Goal: Task Accomplishment & Management: Complete application form

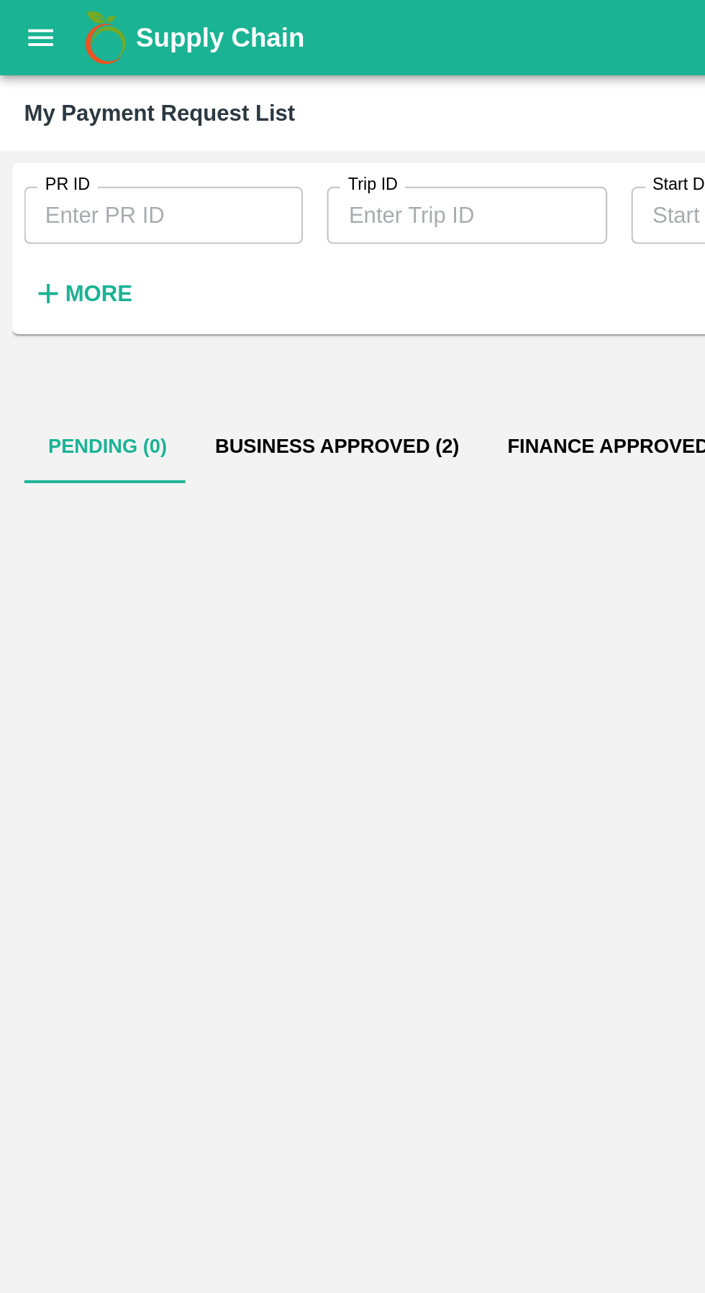
click at [14, 22] on icon "open drawer" at bounding box center [20, 18] width 16 height 16
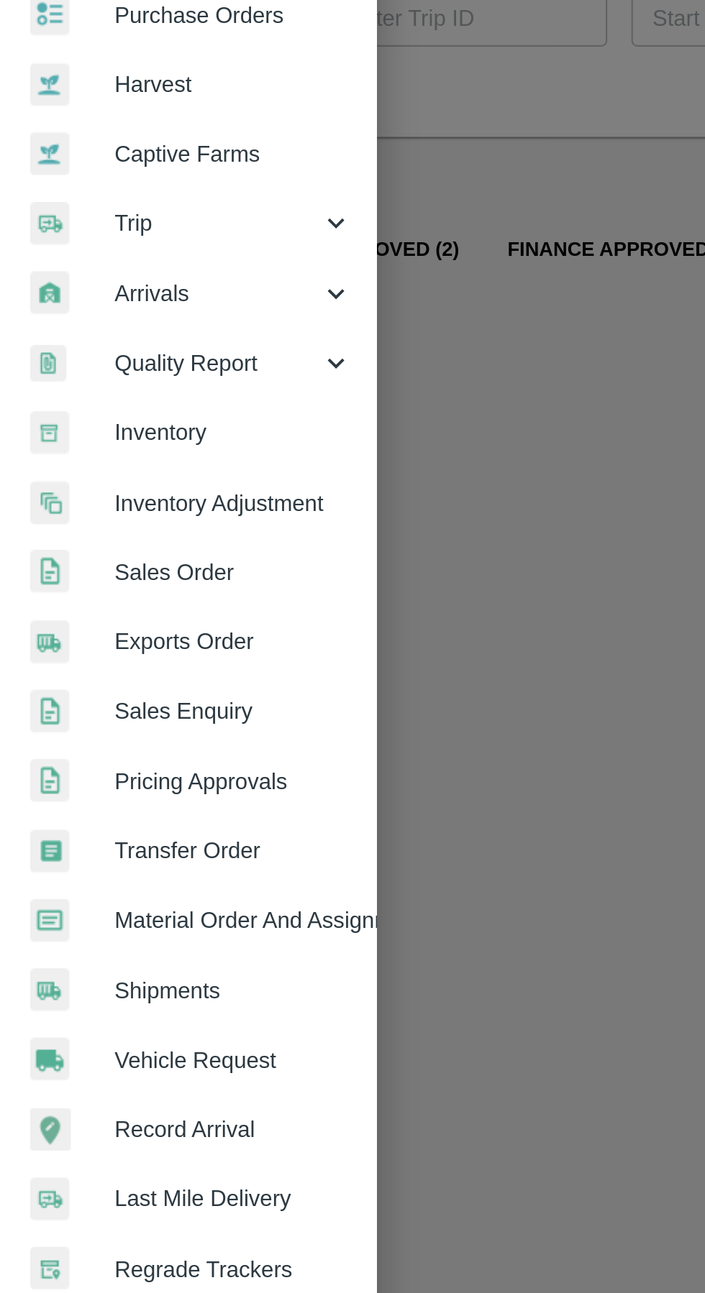
click at [137, 600] on span "Vehicle Request" at bounding box center [112, 600] width 114 height 16
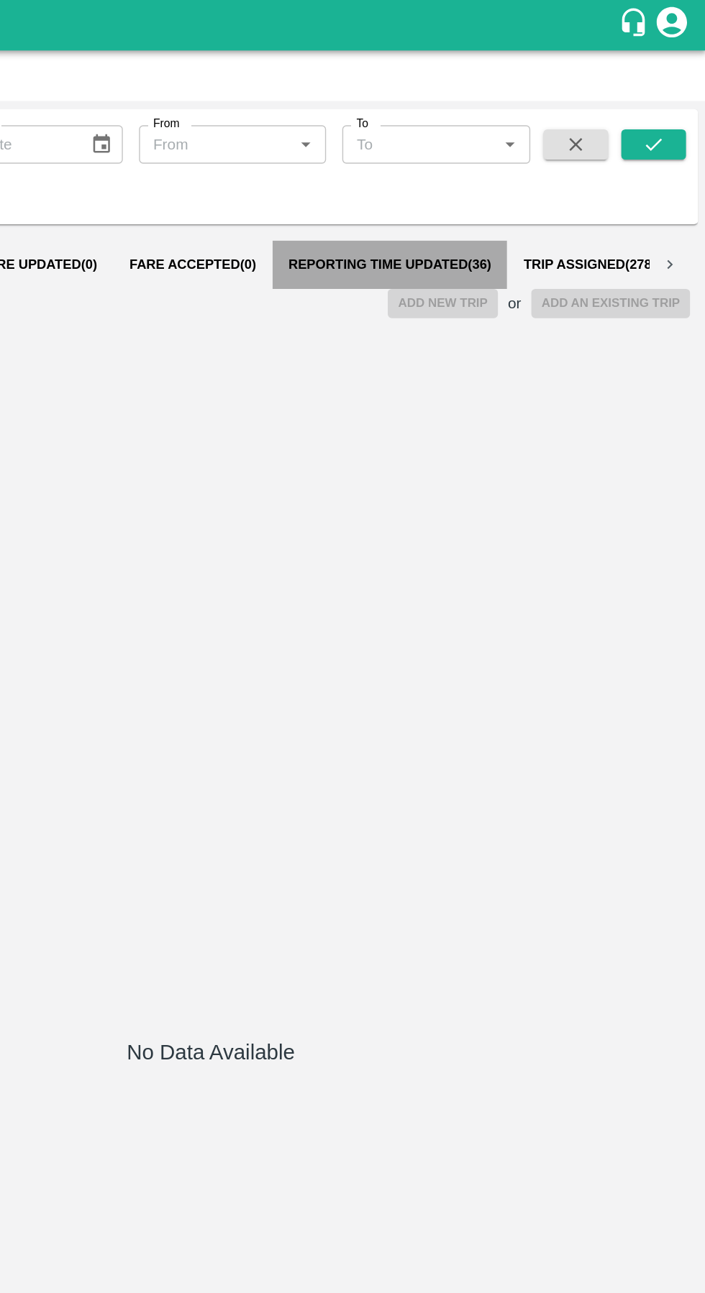
click at [469, 188] on span "Reporting Time Updated ( 36 )" at bounding box center [480, 189] width 145 height 12
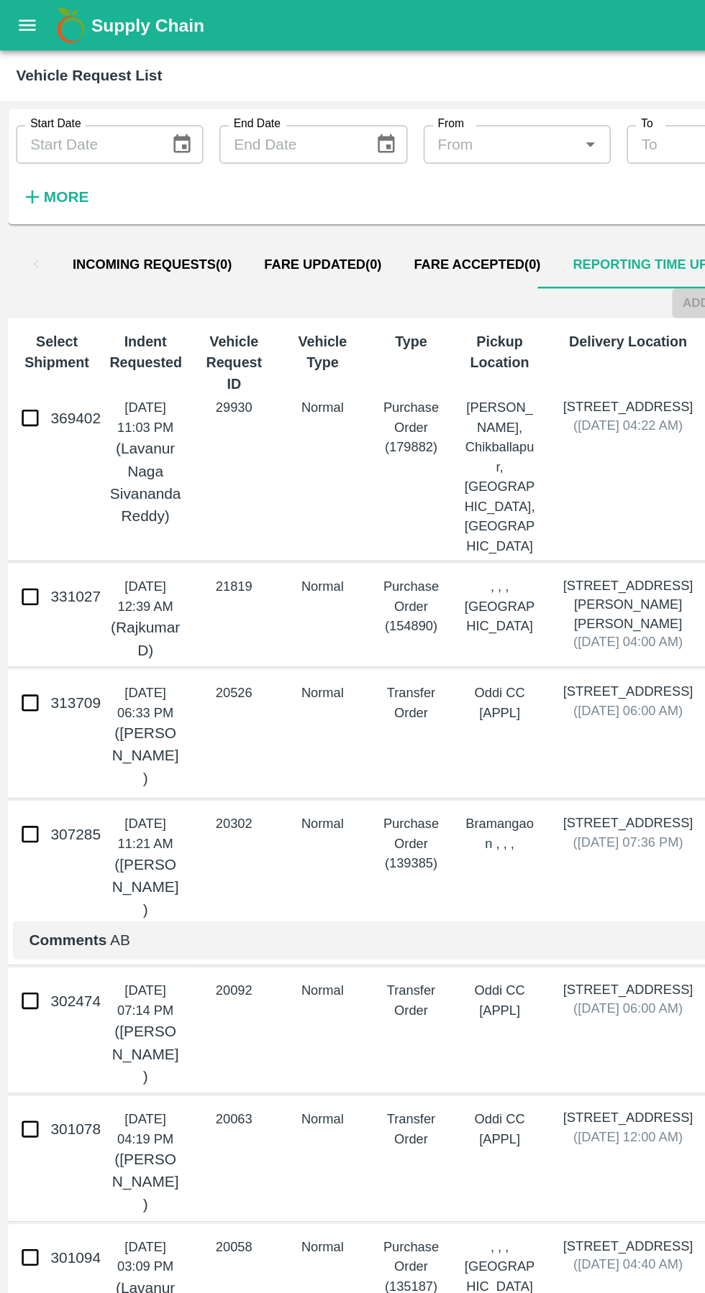
click at [32, 307] on input "369402" at bounding box center [21, 297] width 29 height 29
checkbox input "true"
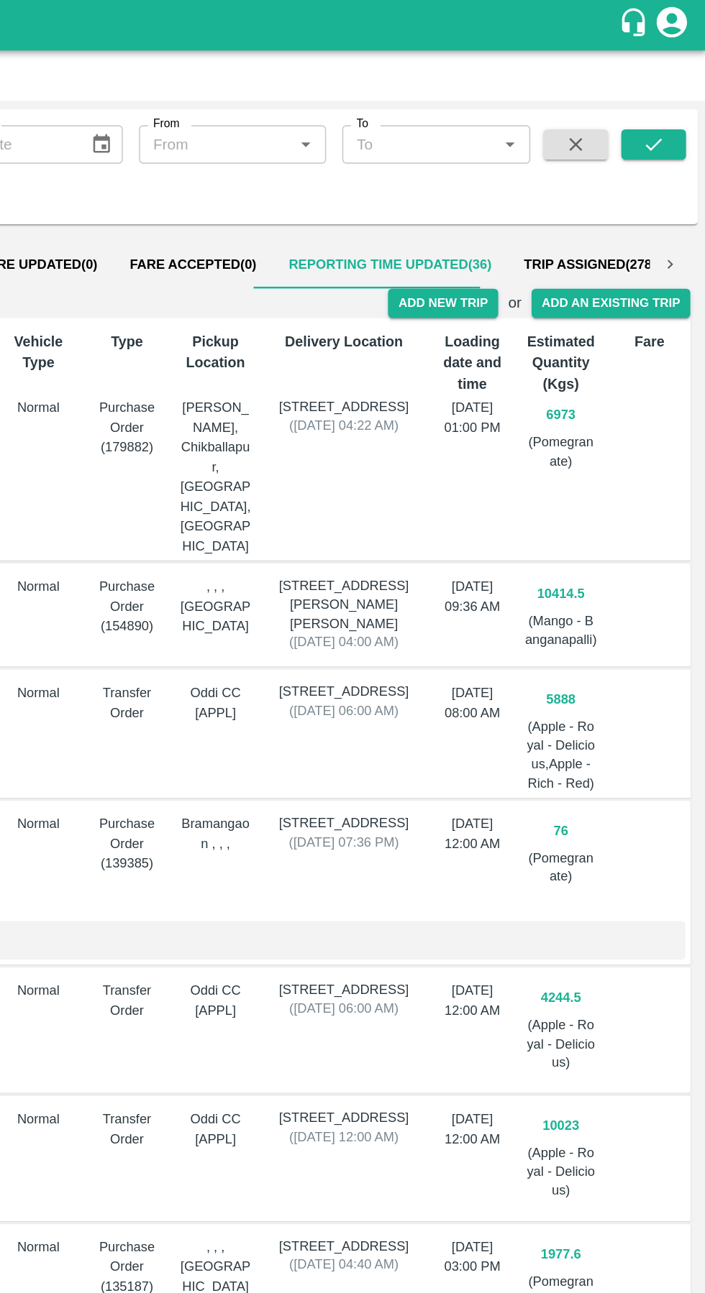
click at [524, 214] on button "Add New Trip" at bounding box center [517, 216] width 78 height 21
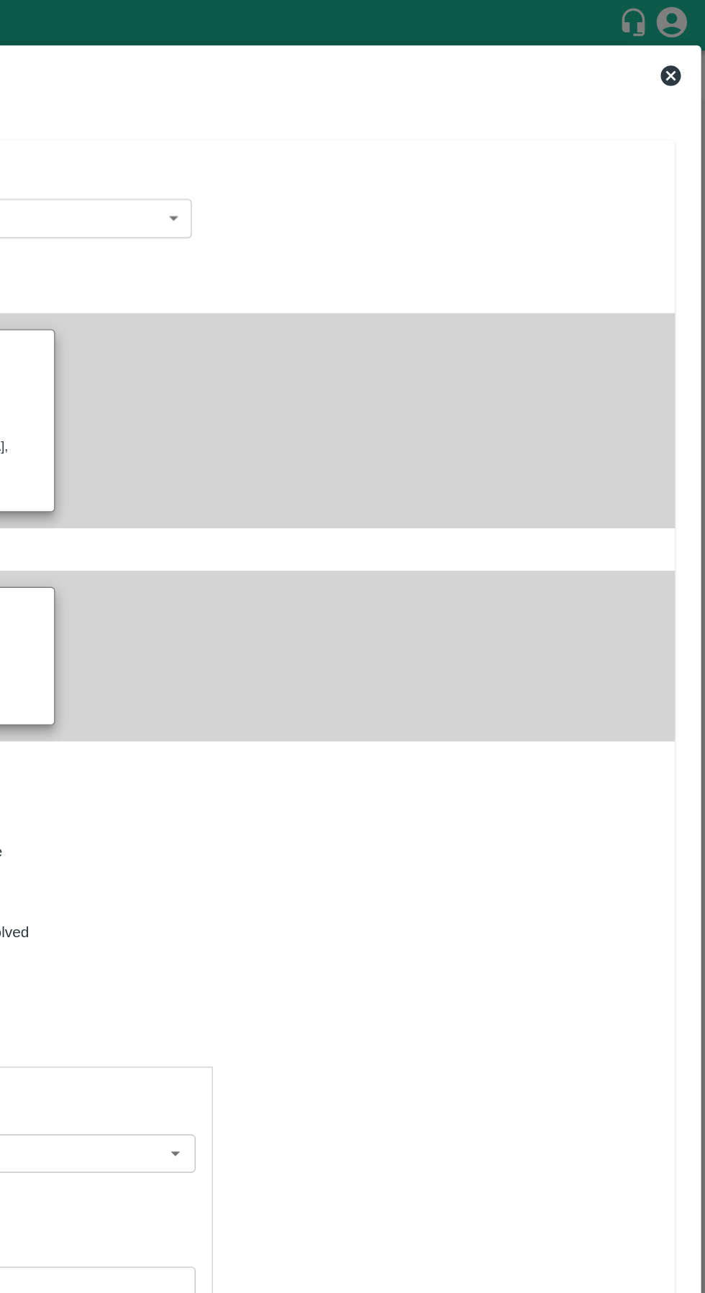
type input "6973"
type input "Normal"
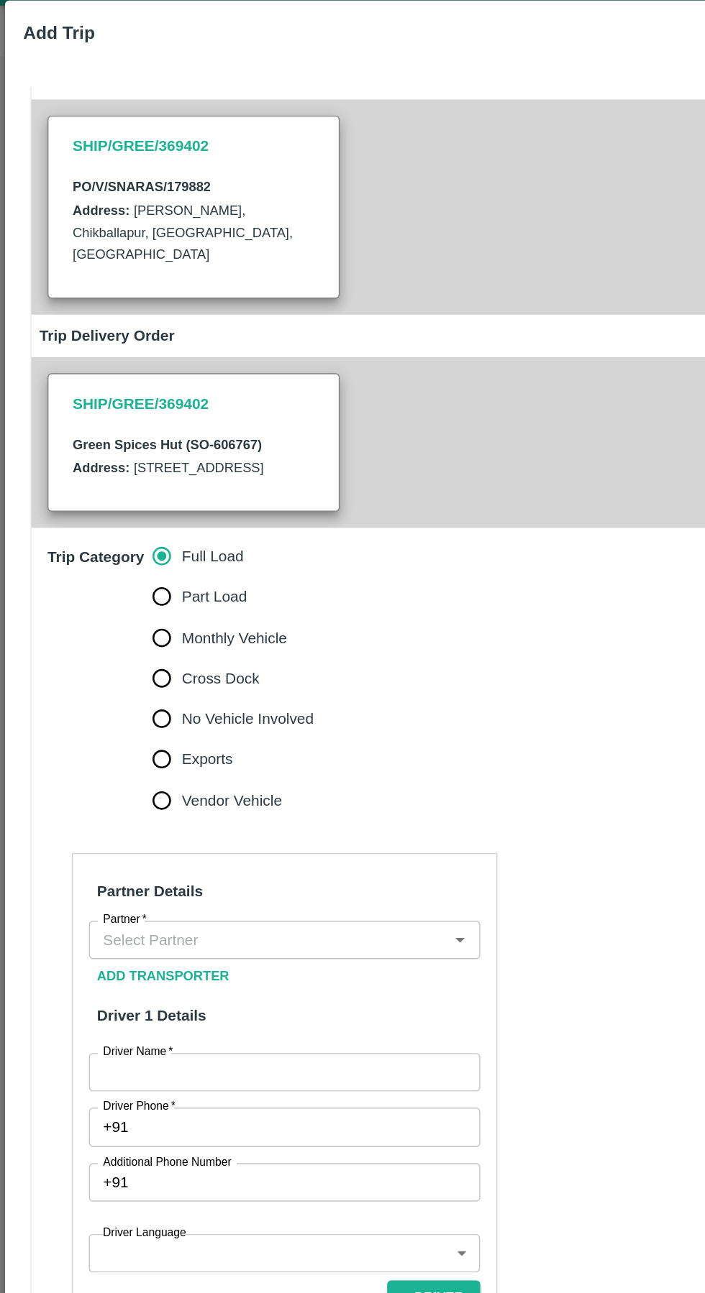
scroll to position [142, 0]
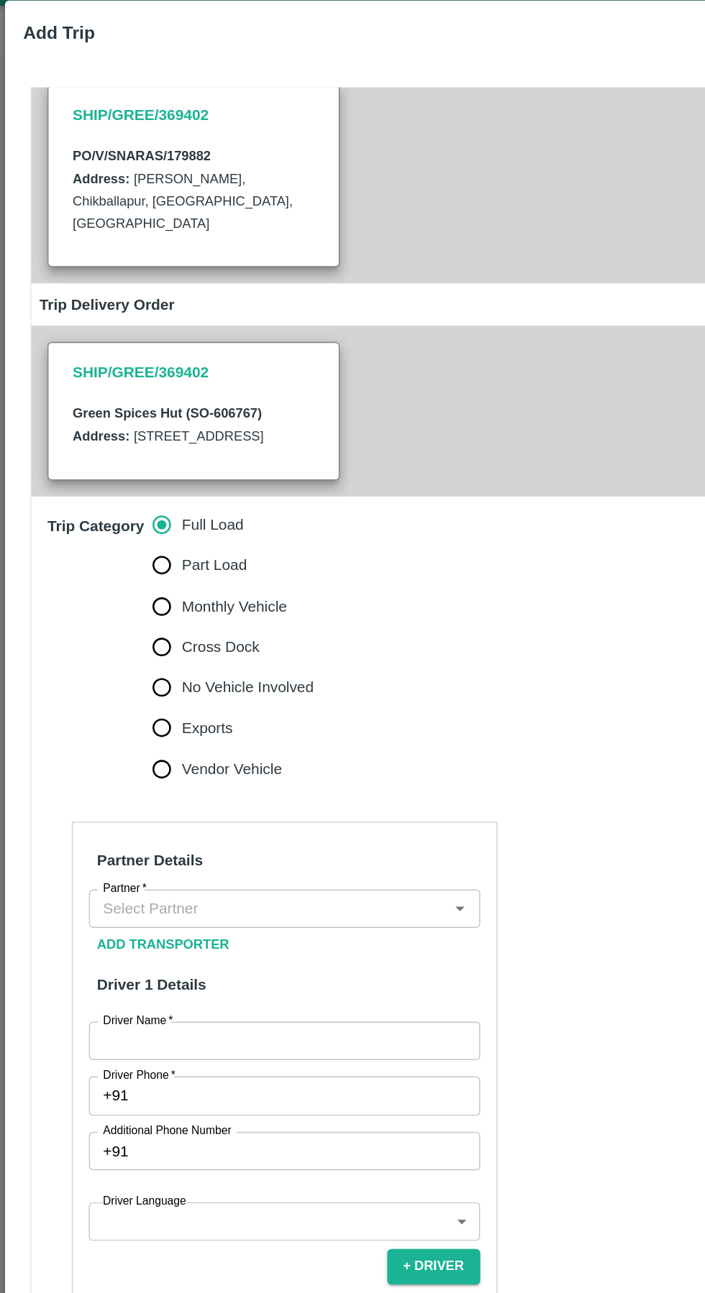
click at [235, 688] on input "Partner   *" at bounding box center [191, 678] width 246 height 19
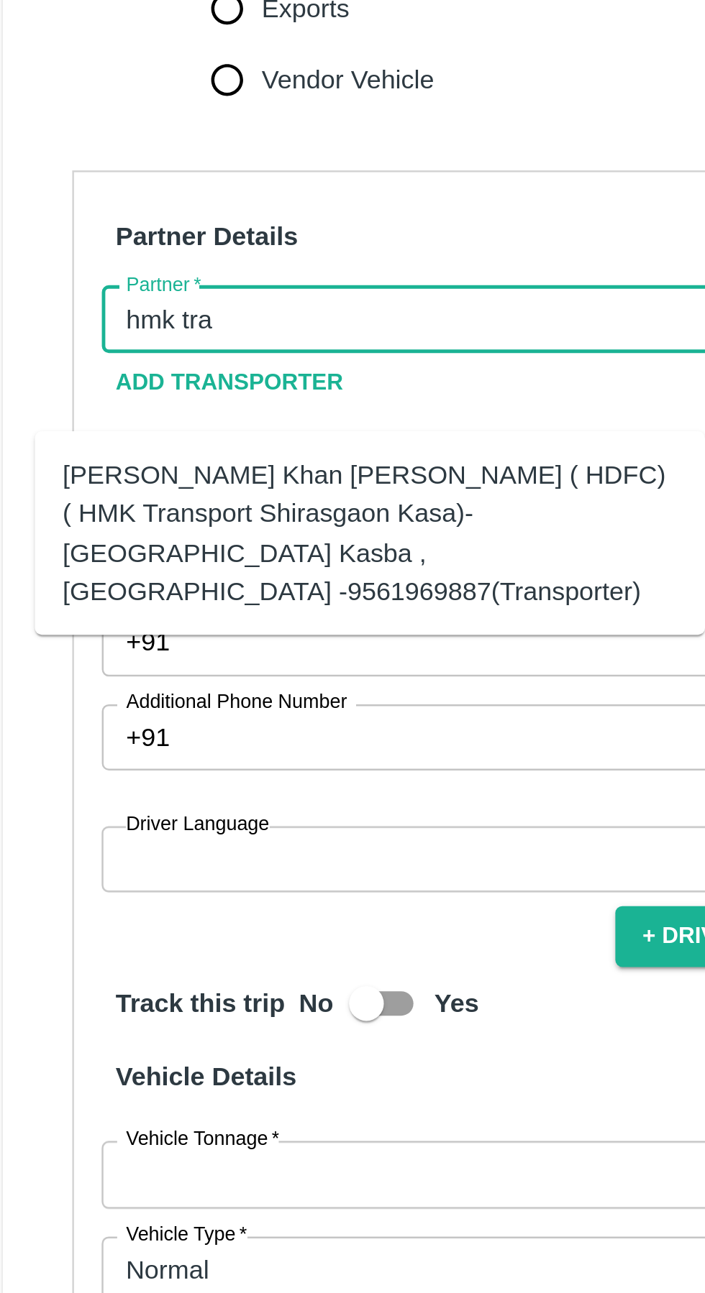
click at [88, 757] on div "[PERSON_NAME] Khan [PERSON_NAME] ( HDFC) ( HMK Transport Shirasgaon Kasa)-[GEOG…" at bounding box center [174, 767] width 254 height 64
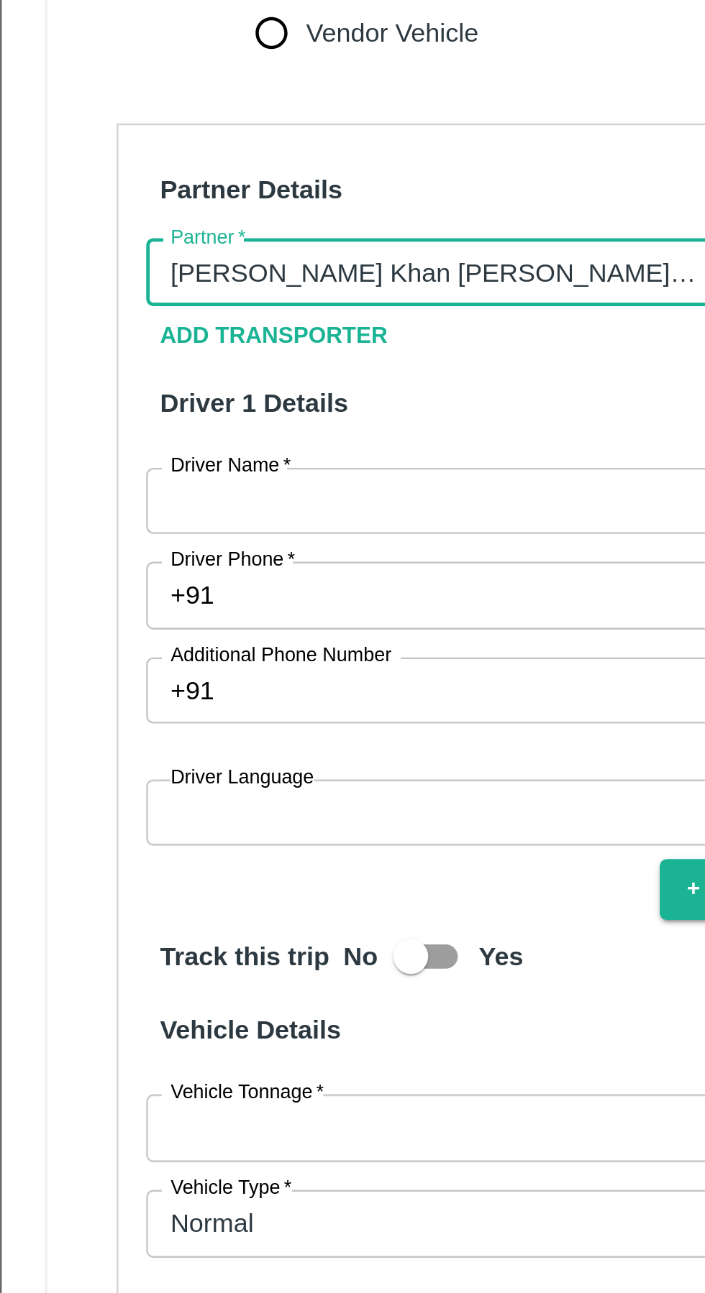
type input "[PERSON_NAME] Khan [PERSON_NAME] ( HDFC) ( HMK Transport Shirasgaon Kasa)-[GEOG…"
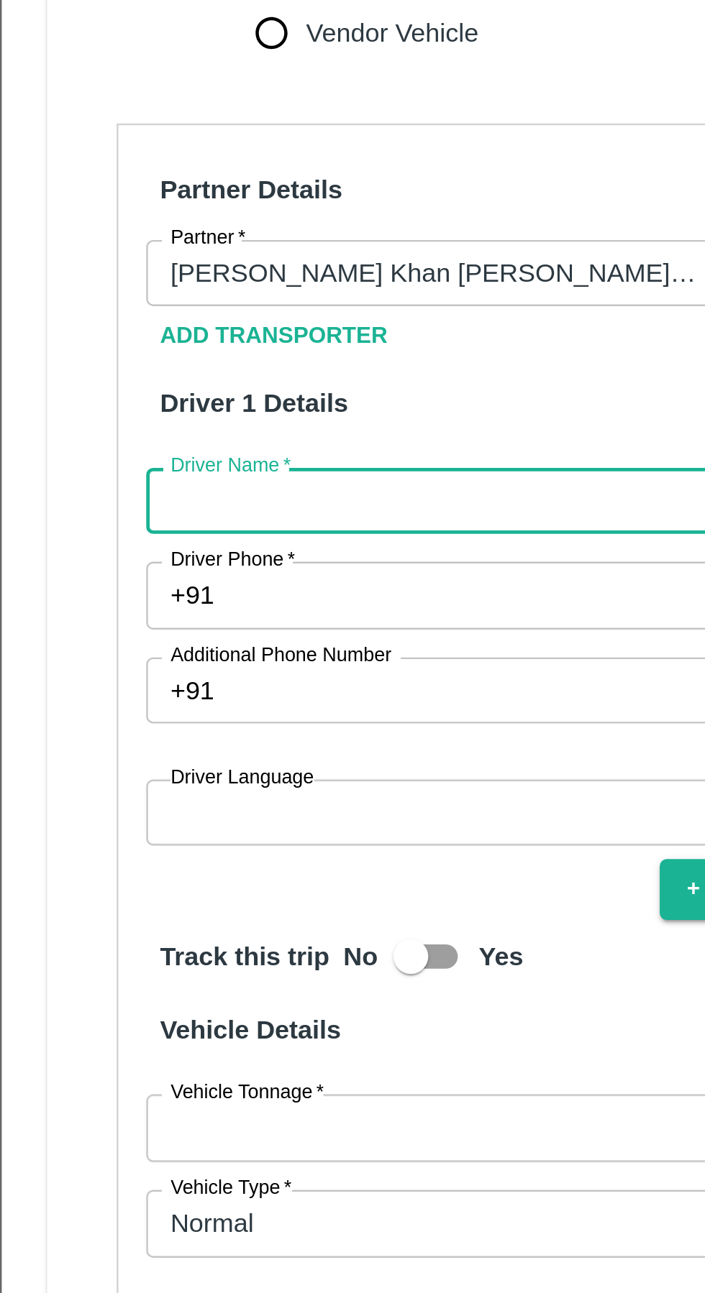
click at [120, 825] on div "Driver Phone   * +91 Driver Phone" at bounding box center [202, 811] width 278 height 27
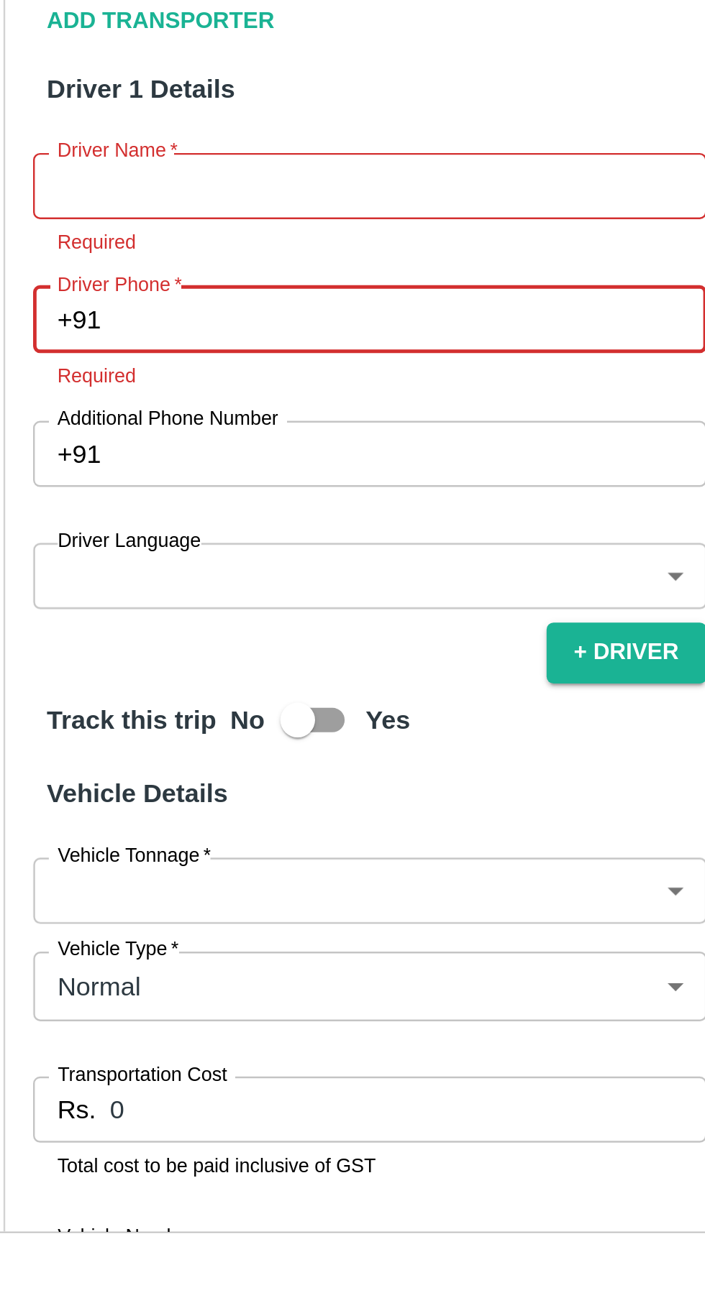
click at [82, 820] on label "Driver Phone   *" at bounding box center [99, 814] width 52 height 12
click at [97, 841] on input "Driver Phone   *" at bounding box center [219, 828] width 244 height 27
paste input "9686327672"
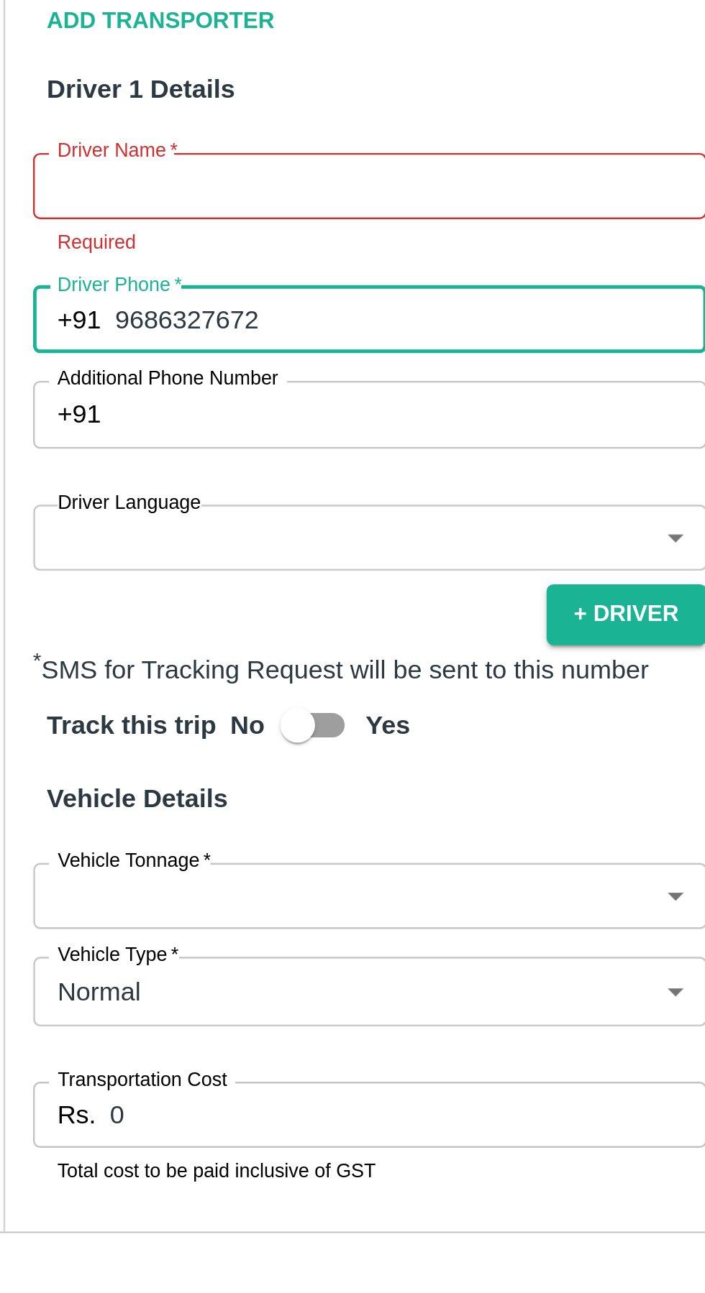
type input "9686327672"
click at [106, 787] on input "Driver Name   *" at bounding box center [202, 772] width 278 height 27
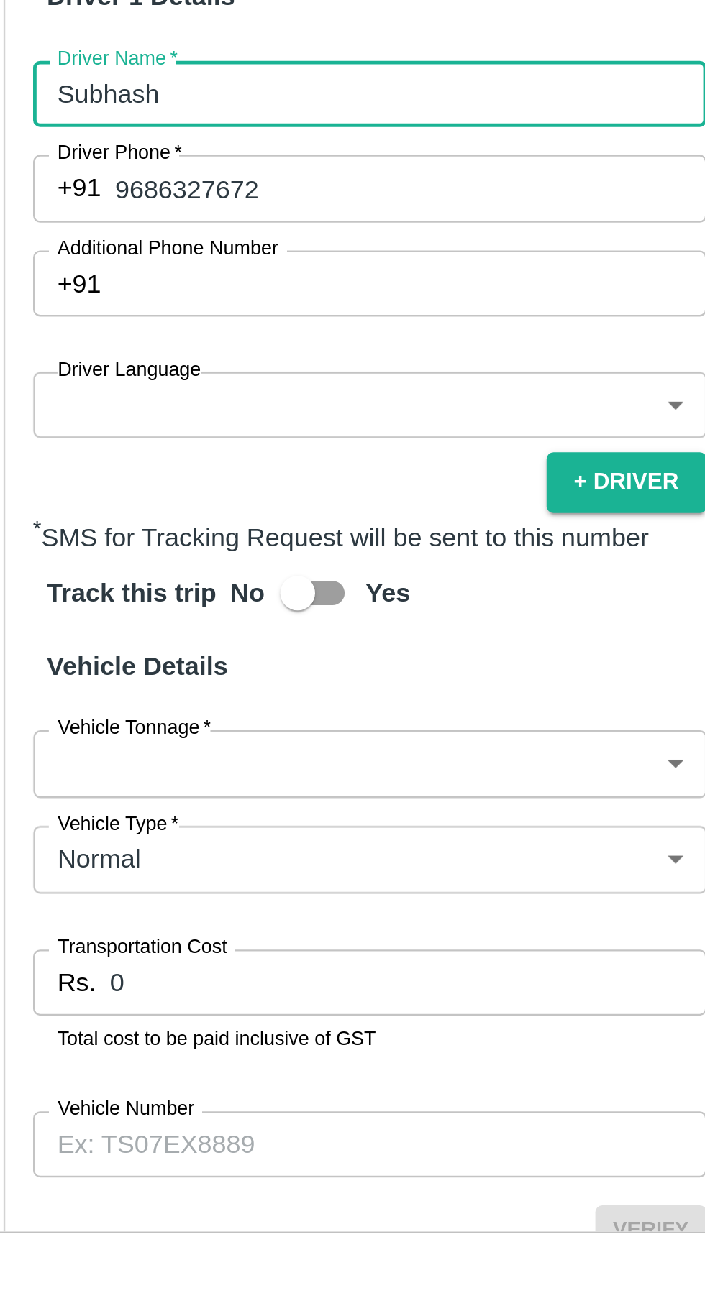
scroll to position [191, 0]
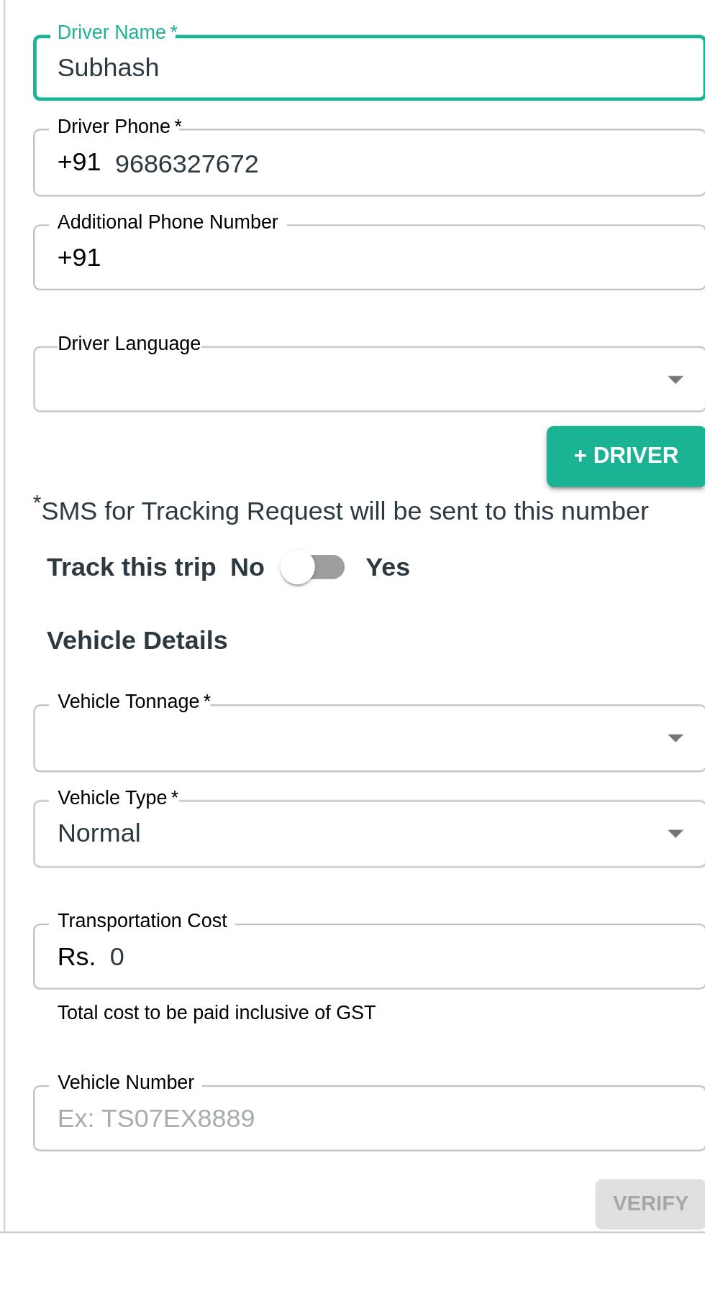
type input "Subhash"
click at [101, 881] on body "Supply Chain Vehicle Request List Start Date Start Date End Date End Date From …" at bounding box center [352, 646] width 705 height 1293
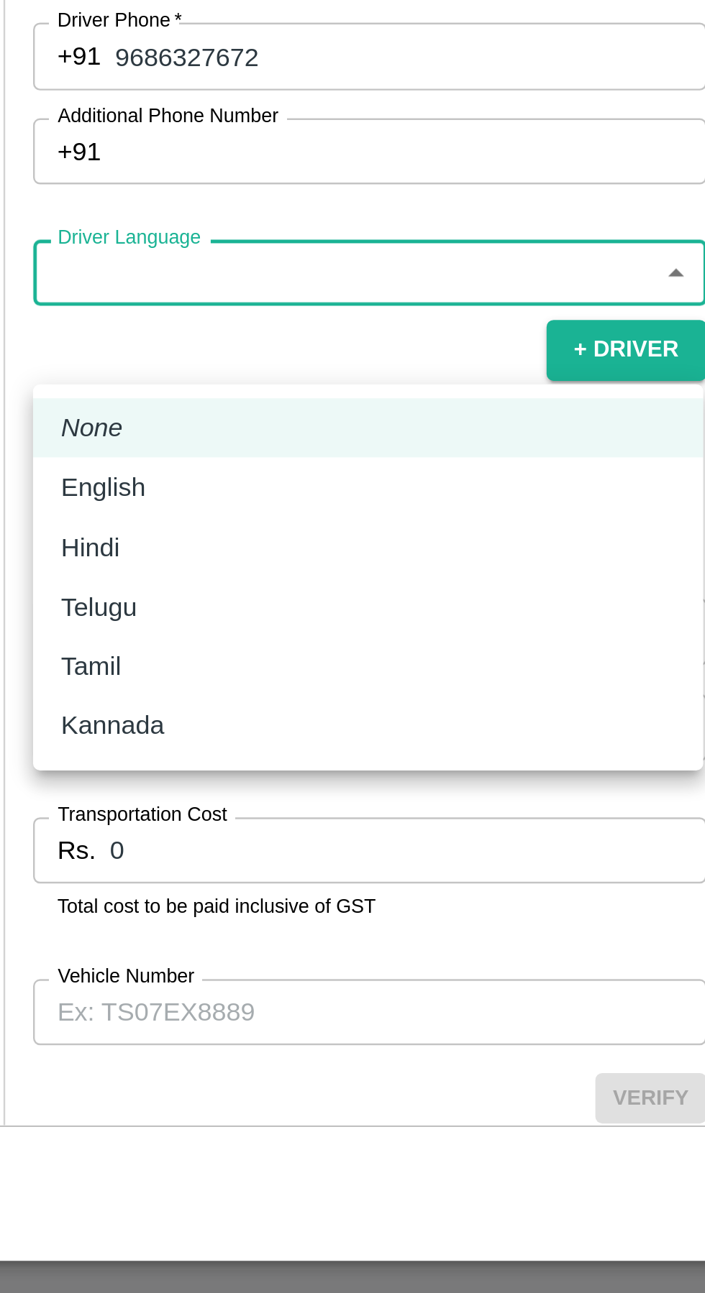
click at [83, 962] on p "Hindi" at bounding box center [87, 966] width 24 height 16
type input "hi"
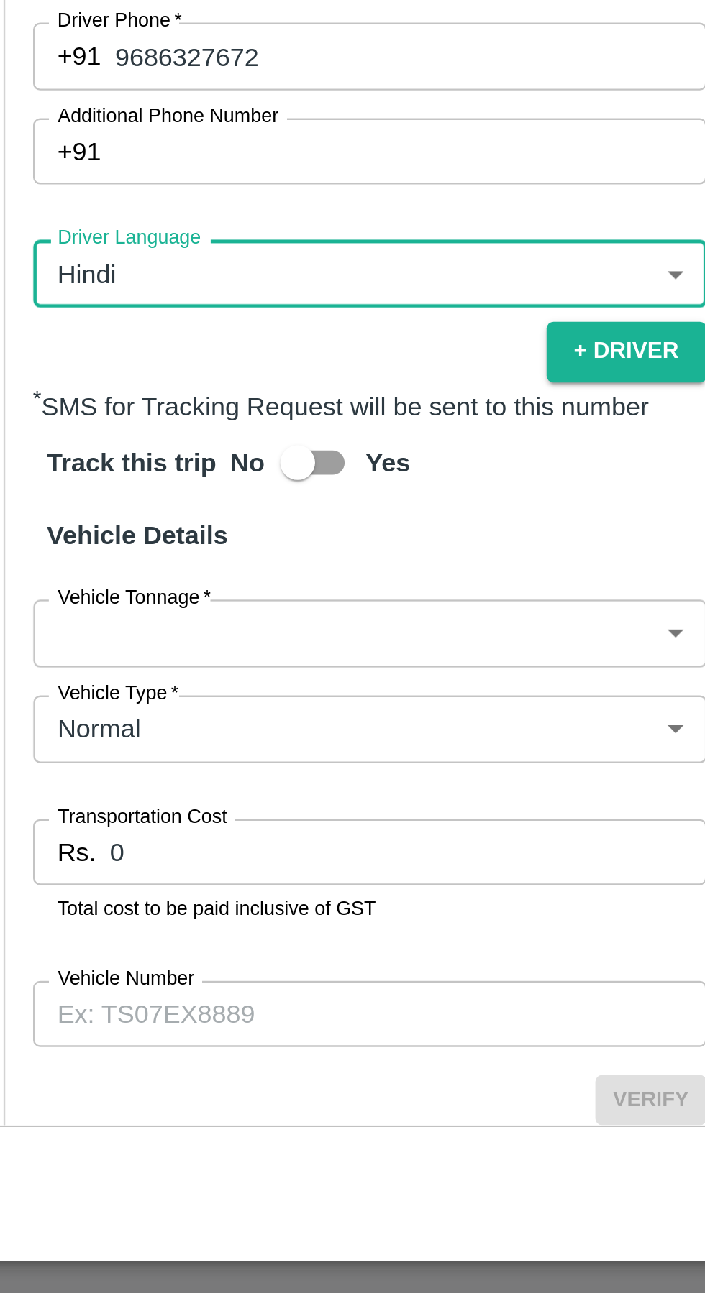
click at [111, 1036] on body "Supply Chain Vehicle Request List Start Date Start Date End Date End Date From …" at bounding box center [352, 646] width 705 height 1293
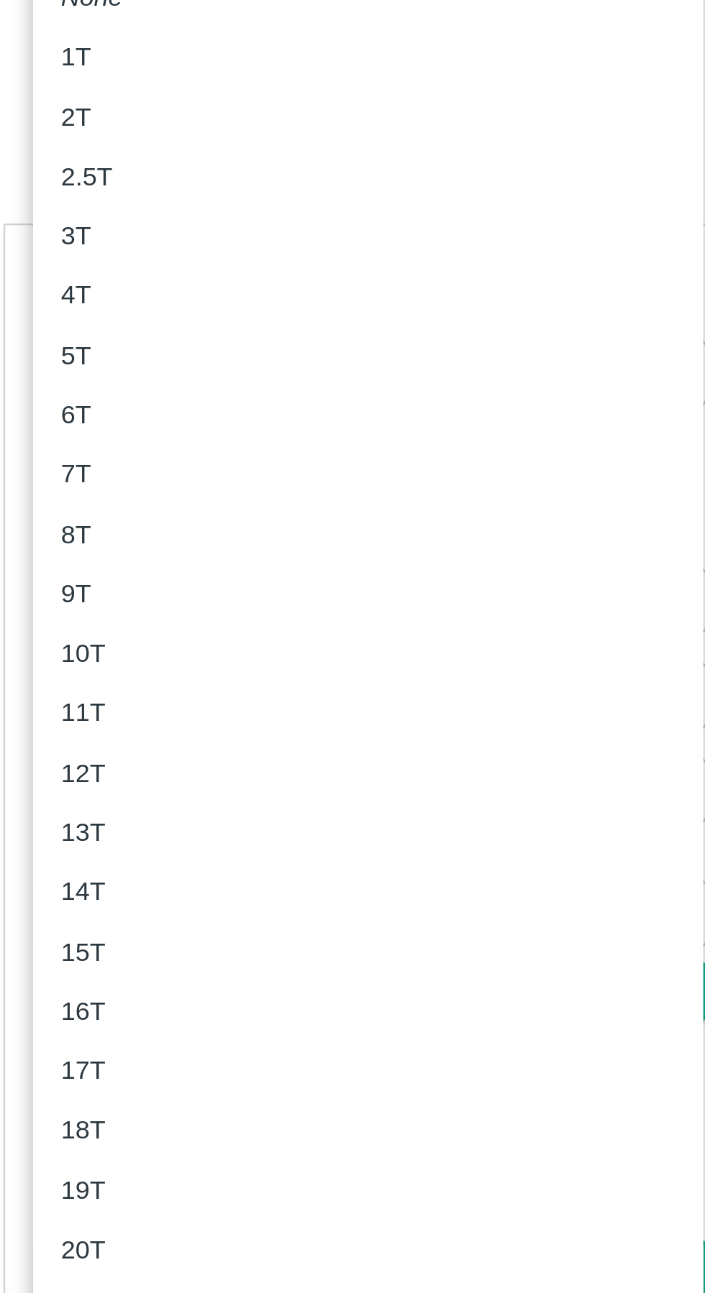
click at [73, 600] on li "4T" at bounding box center [201, 597] width 277 height 24
type input "4000"
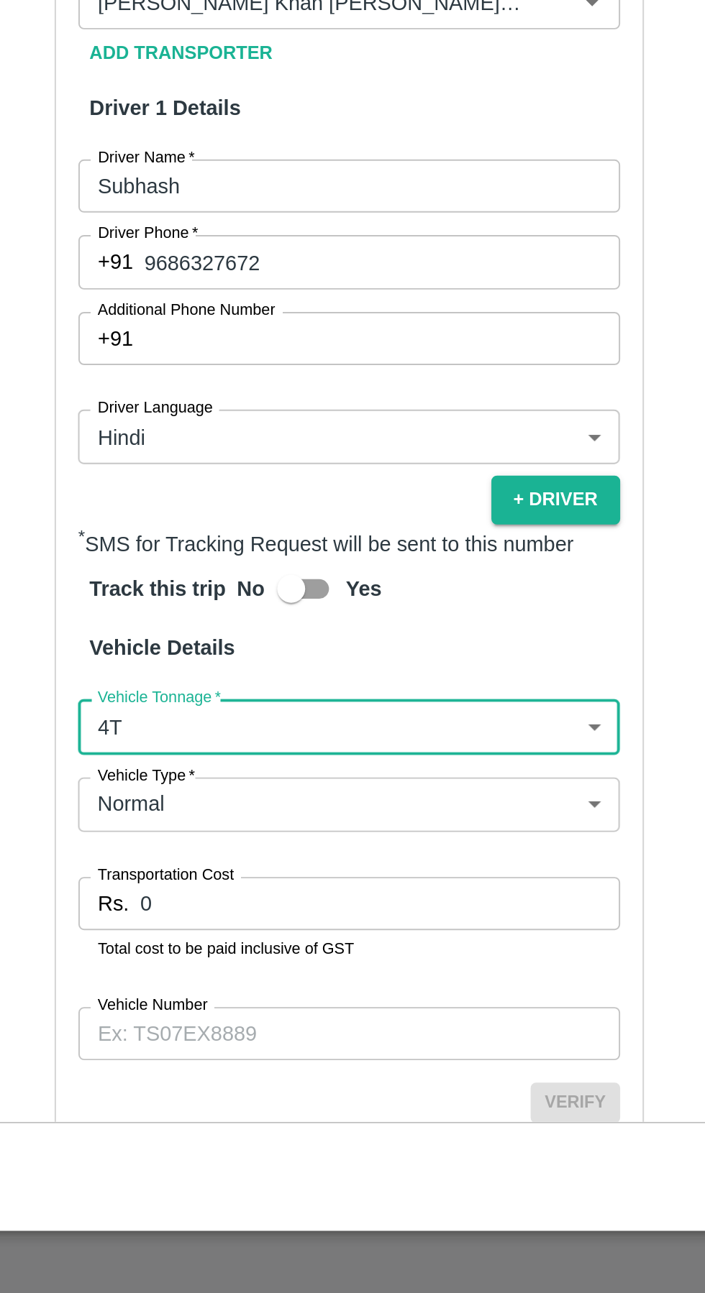
click at [179, 1107] on input "0" at bounding box center [218, 1092] width 247 height 27
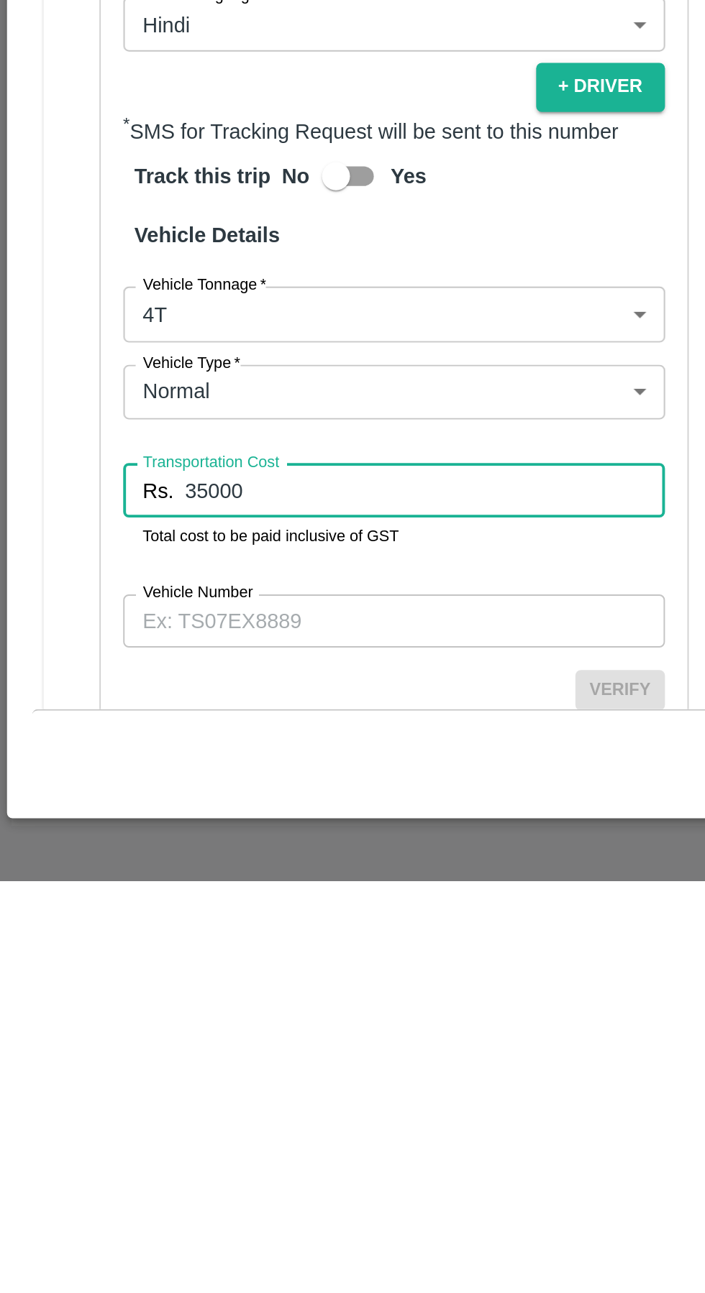
type input "35000"
click at [208, 1173] on input "Vehicle Number" at bounding box center [202, 1159] width 278 height 27
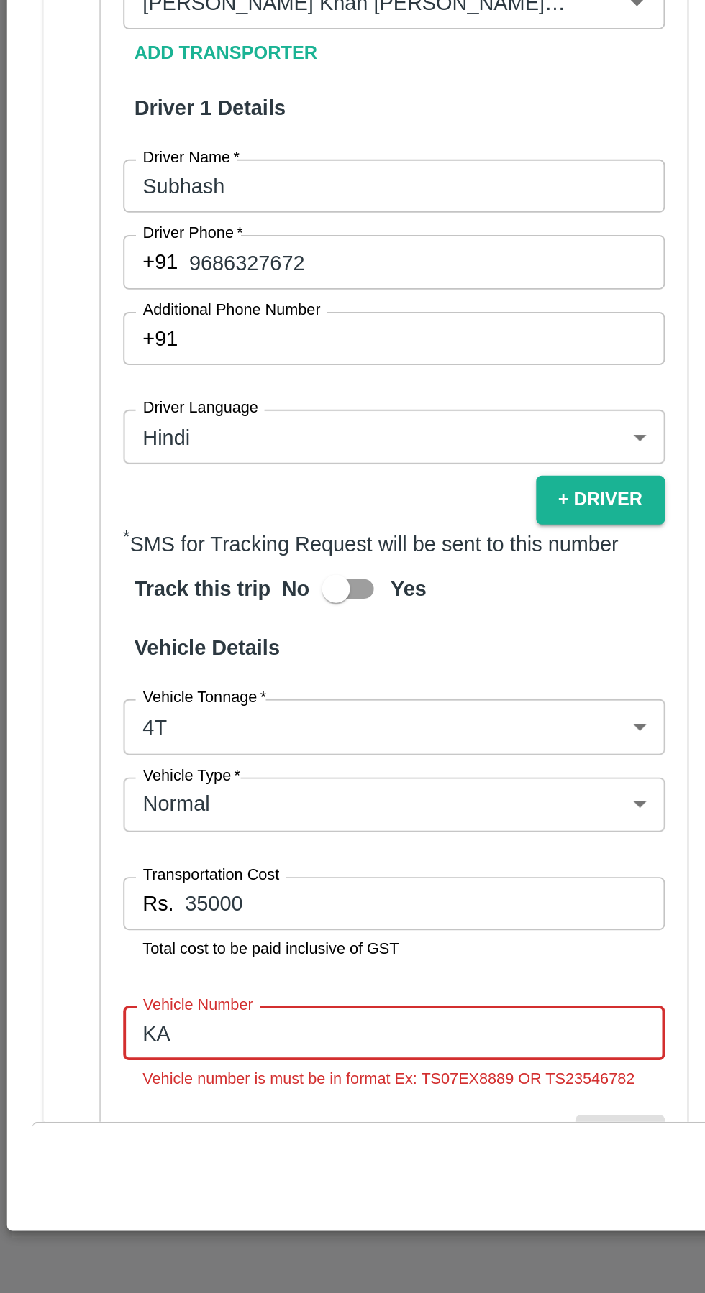
click at [127, 1173] on input "KA" at bounding box center [202, 1159] width 278 height 27
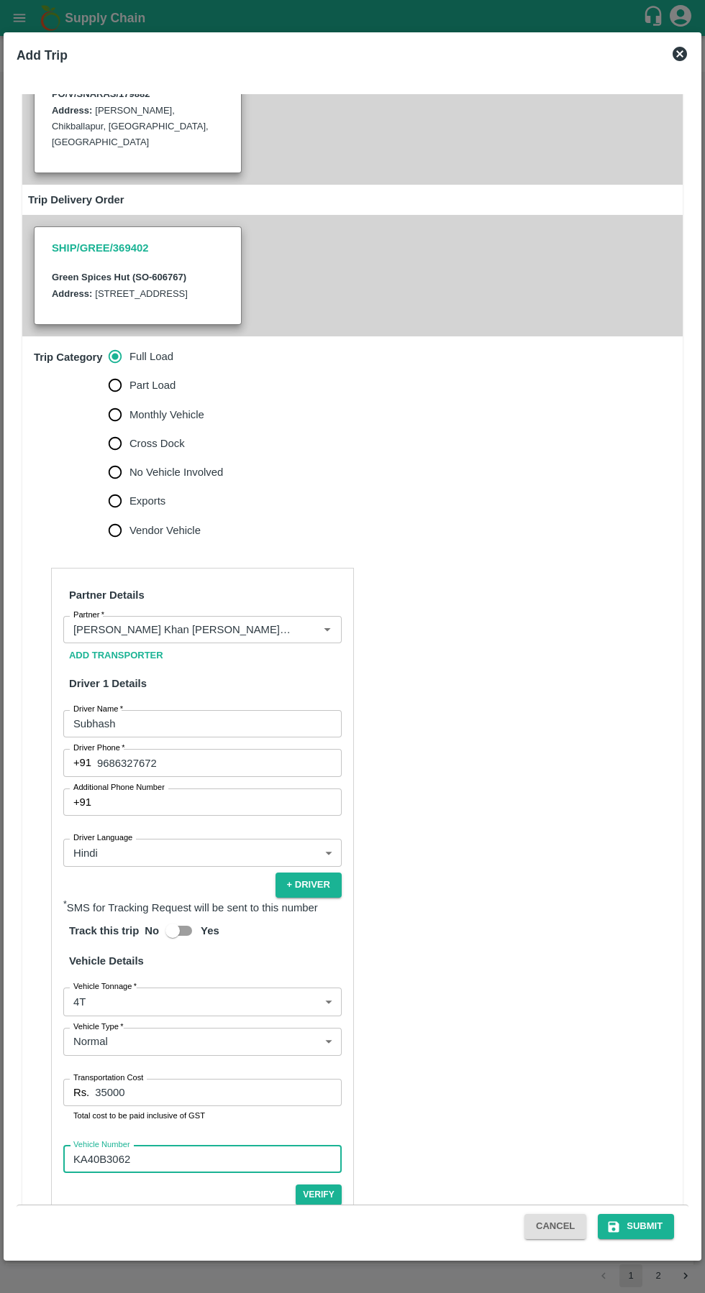
type input "KA40B3062"
click at [630, 1229] on button "Submit" at bounding box center [635, 1226] width 76 height 25
